Goal: Find specific page/section: Find specific page/section

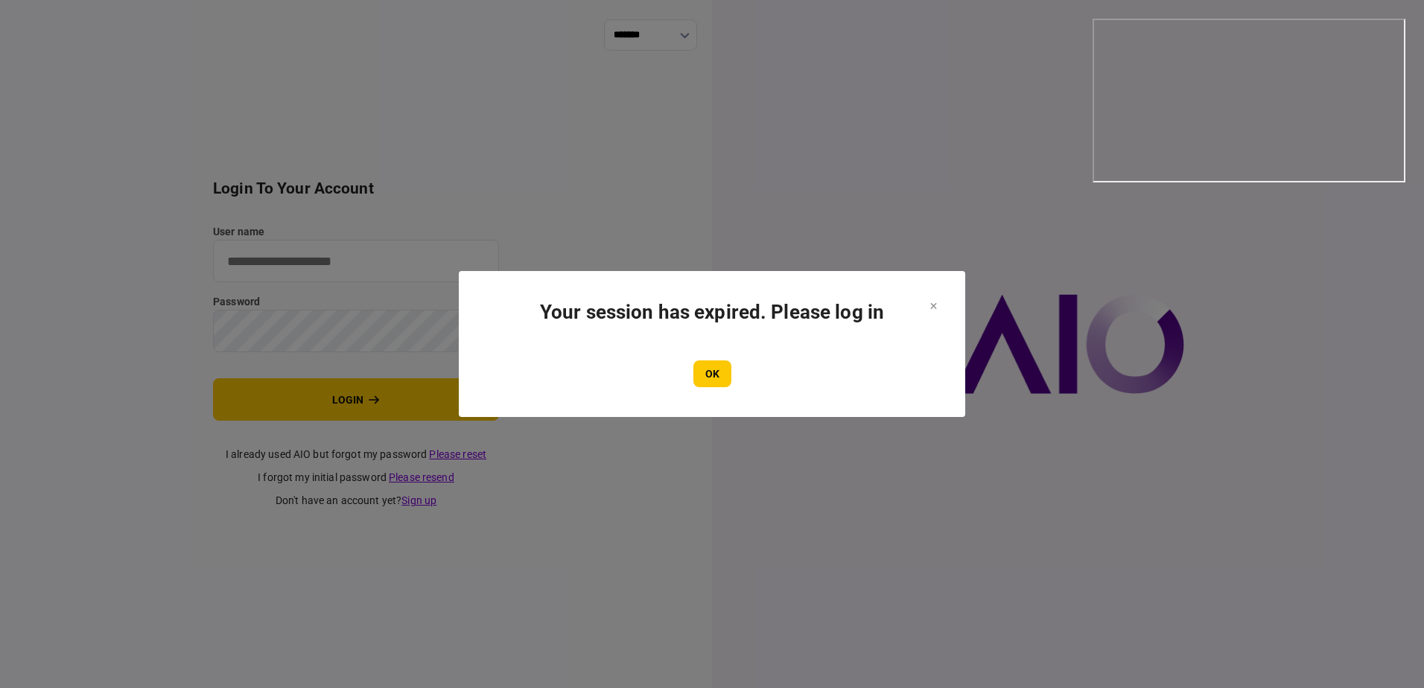
click at [947, 305] on section "Your session has expired. Please log in OK" at bounding box center [712, 344] width 506 height 146
click at [935, 306] on icon at bounding box center [933, 306] width 7 height 6
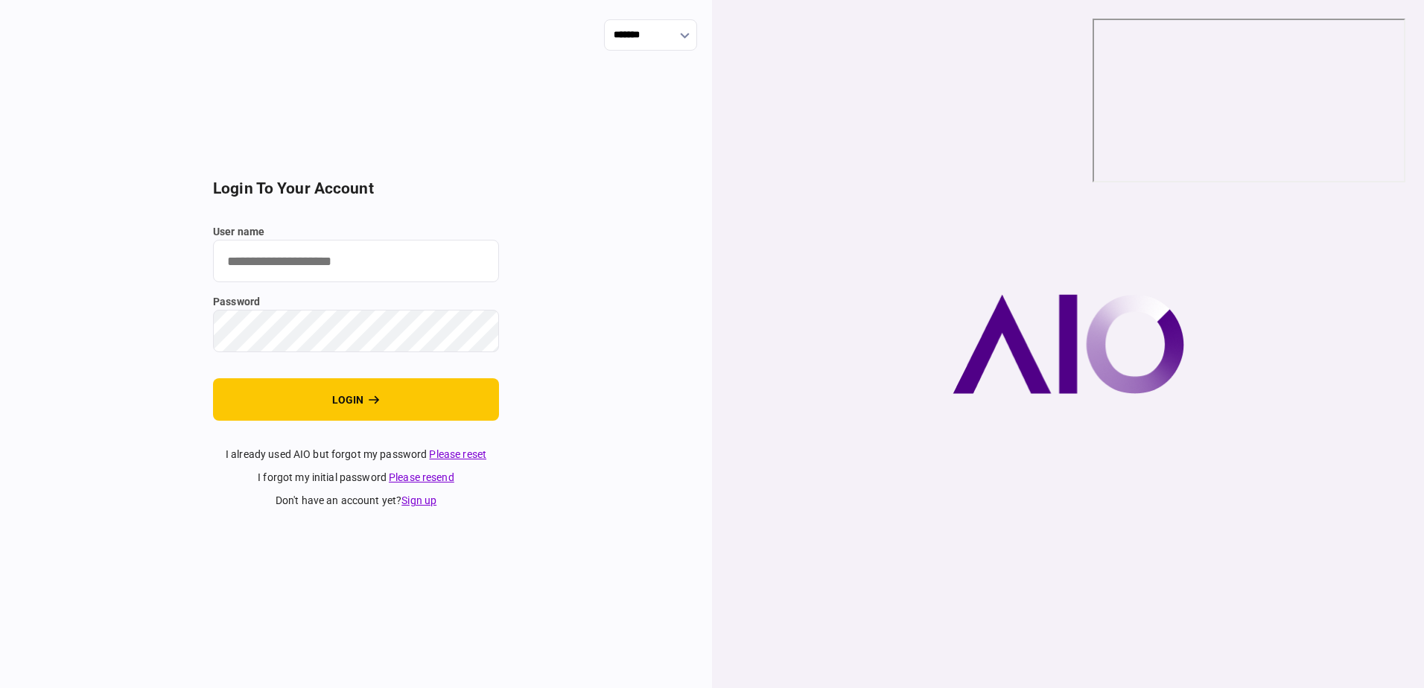
click at [391, 267] on input "user name" at bounding box center [356, 261] width 286 height 42
type input "**********"
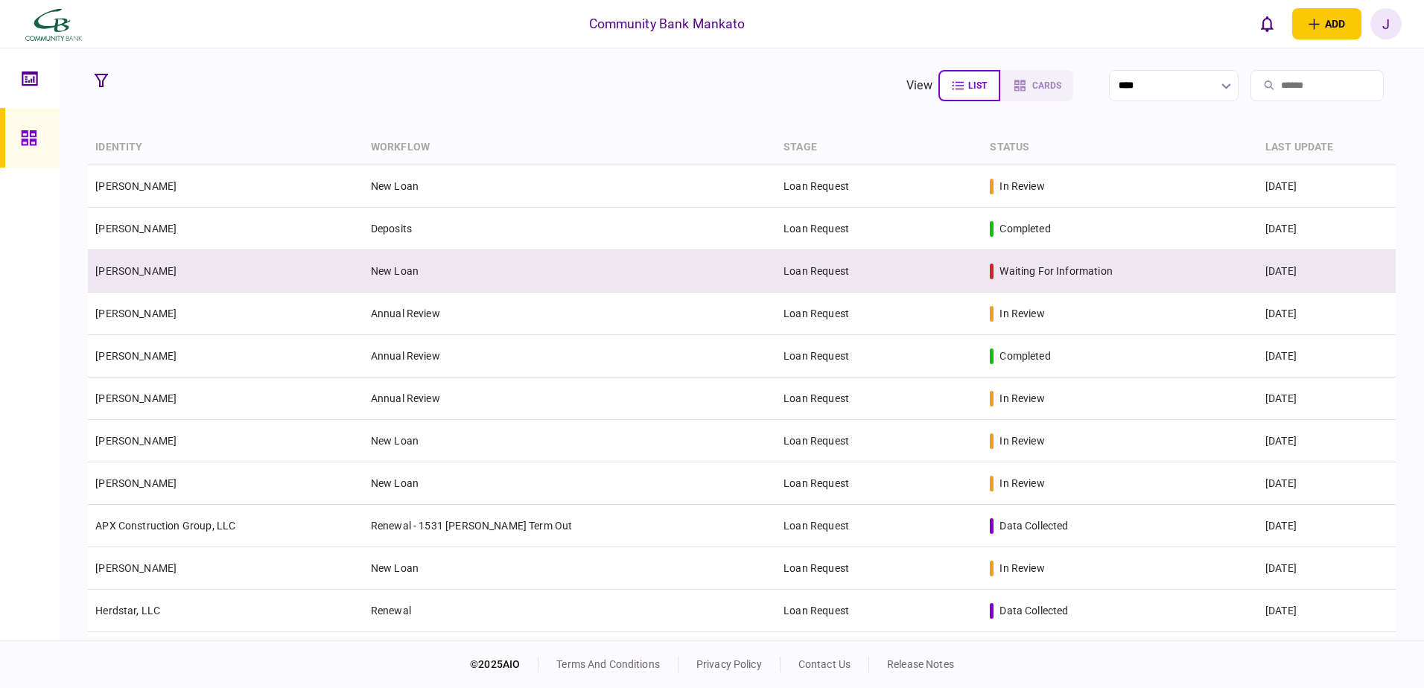
click at [137, 269] on link "[PERSON_NAME]" at bounding box center [135, 271] width 81 height 12
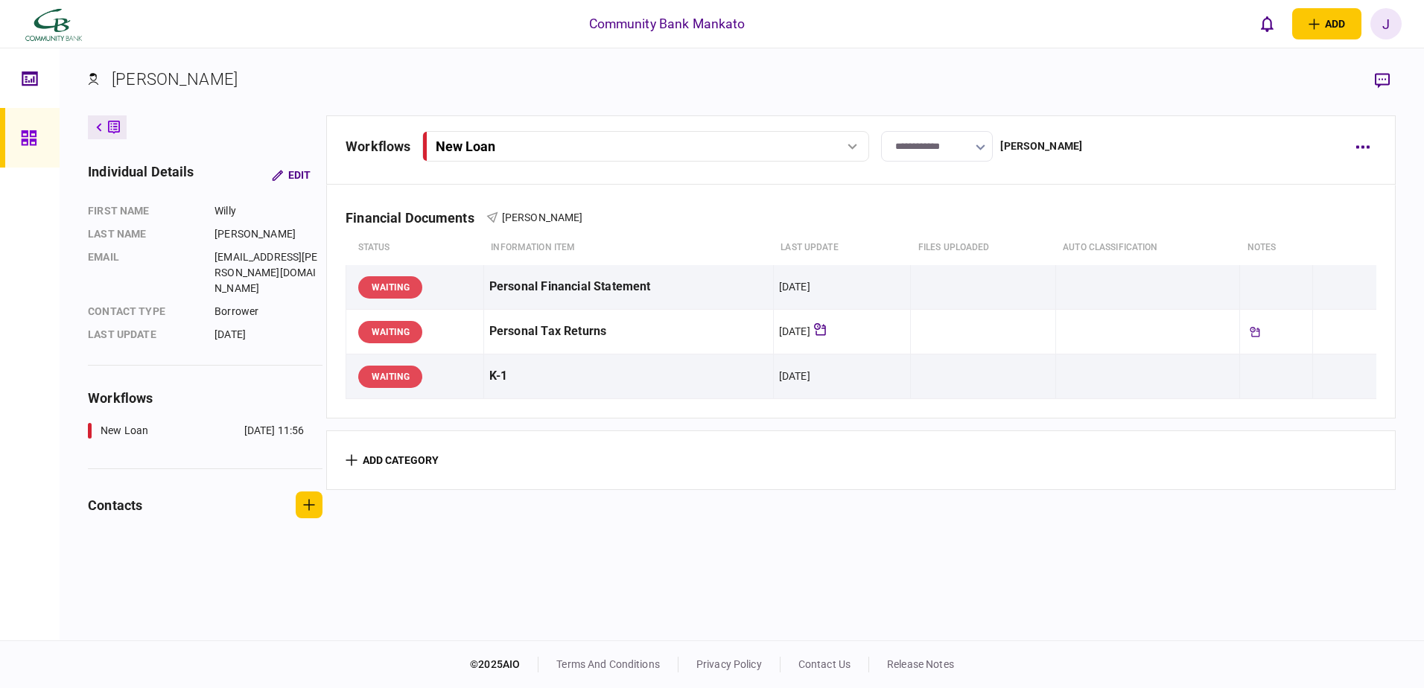
click at [20, 131] on link at bounding box center [30, 138] width 60 height 60
